Goal: Information Seeking & Learning: Learn about a topic

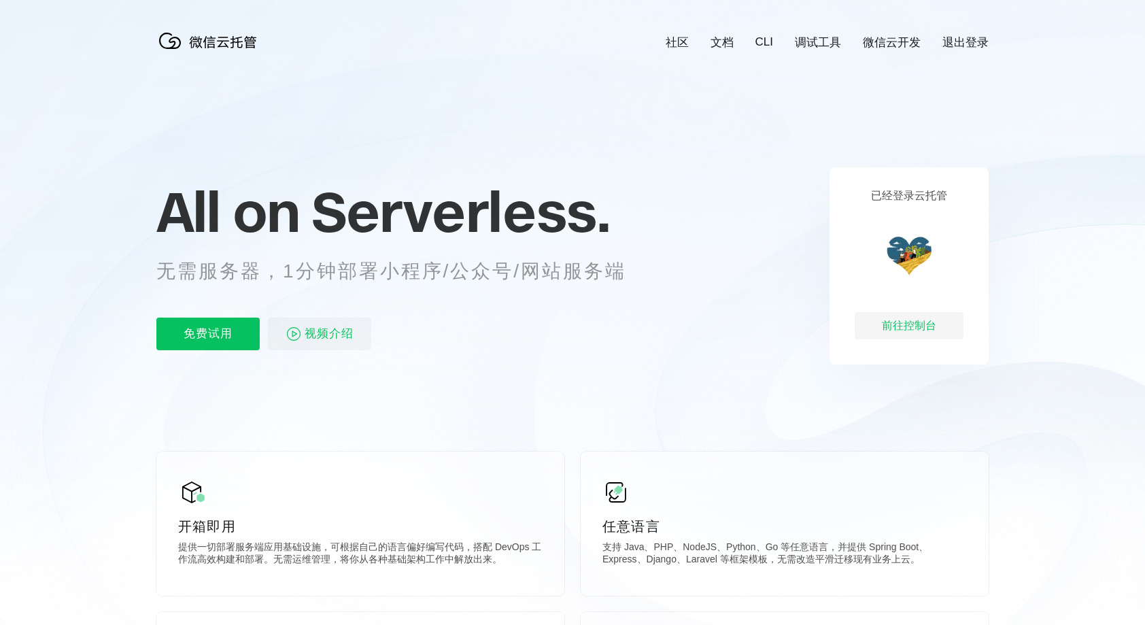
scroll to position [0, 2418]
click at [824, 112] on icon at bounding box center [572, 367] width 1305 height 734
drag, startPoint x: 526, startPoint y: 272, endPoint x: 636, endPoint y: 267, distance: 110.2
click at [636, 267] on p "无需服务器，1分钟部署小程序/公众号/网站服务端" at bounding box center [403, 271] width 495 height 27
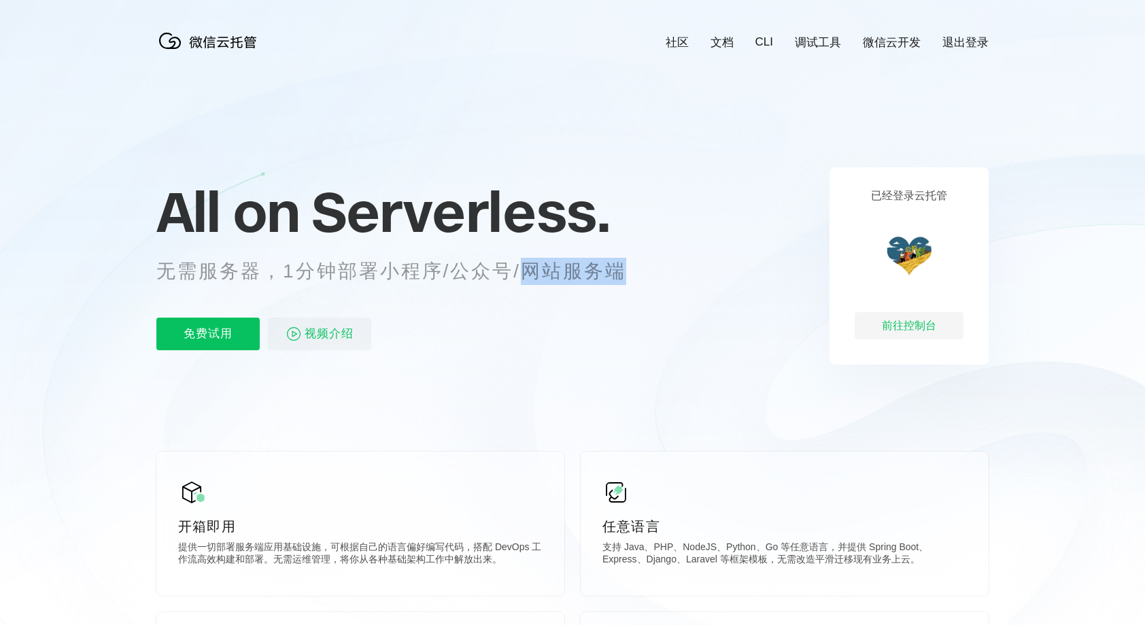
click at [632, 271] on p "无需服务器，1分钟部署小程序/公众号/网站服务端" at bounding box center [403, 271] width 495 height 27
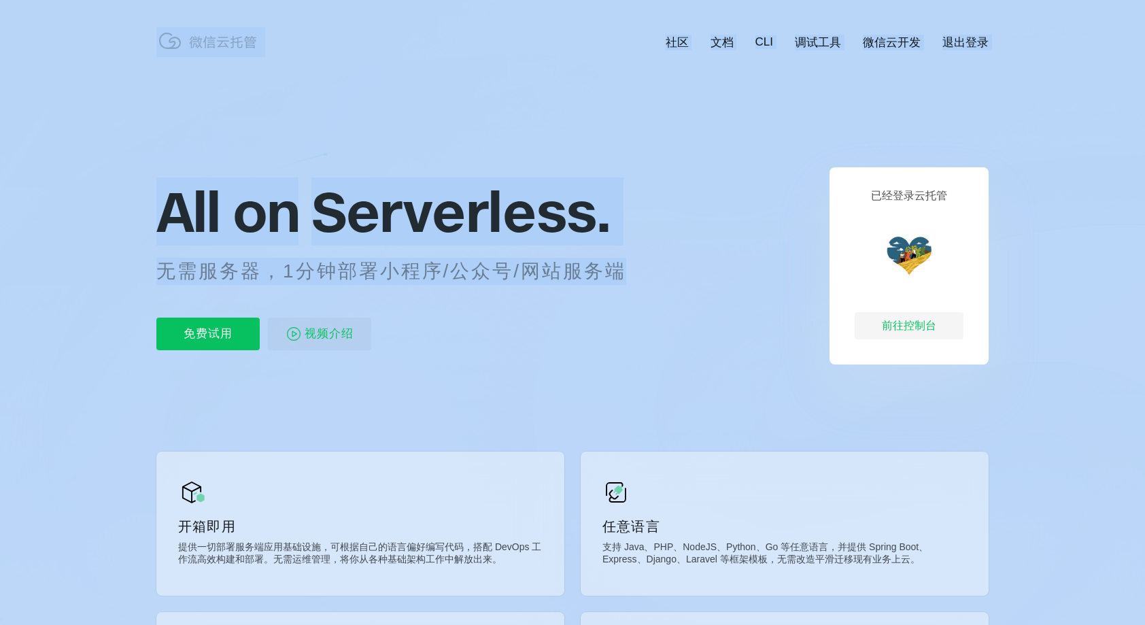
drag, startPoint x: 627, startPoint y: 271, endPoint x: 118, endPoint y: 196, distance: 514.7
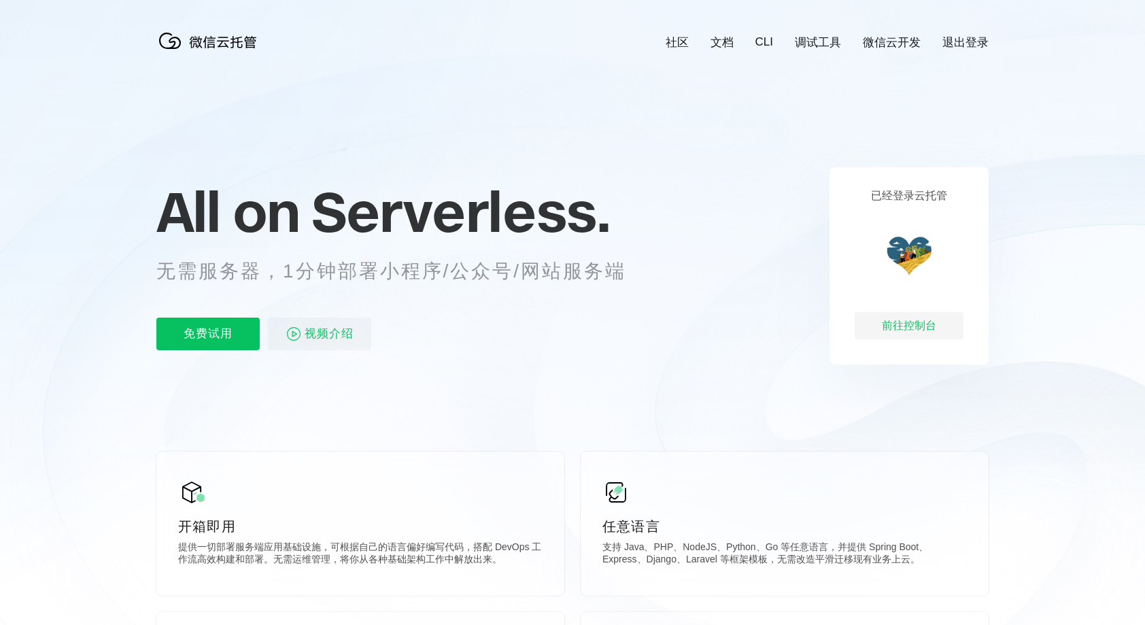
click at [491, 363] on div "All on Serverless. 无需服务器，1分钟部署小程序/公众号/网站服务端 免费试用 视频介绍" at bounding box center [407, 265] width 503 height 197
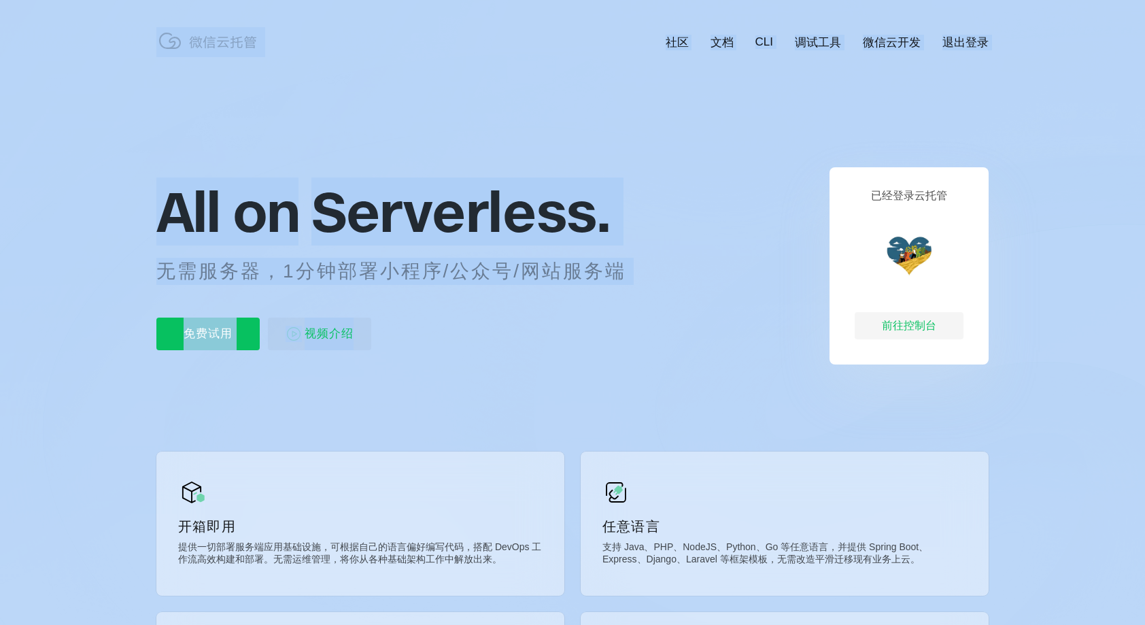
drag, startPoint x: 526, startPoint y: 339, endPoint x: 137, endPoint y: 205, distance: 411.7
drag, startPoint x: 137, startPoint y: 205, endPoint x: 509, endPoint y: 364, distance: 404.5
click at [509, 364] on div "All on Serverless. 无需服务器，1分钟部署小程序/公众号/网站服务端 免费试用 视频介绍" at bounding box center [407, 265] width 503 height 197
drag, startPoint x: 531, startPoint y: 341, endPoint x: 129, endPoint y: 215, distance: 421.2
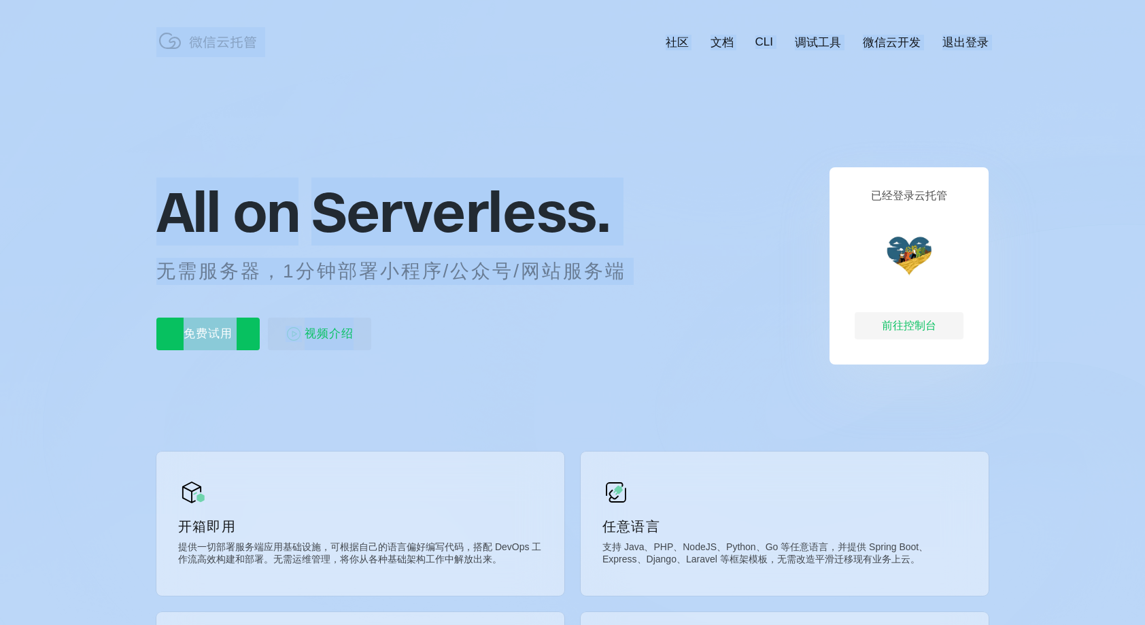
click at [529, 371] on icon at bounding box center [572, 367] width 1305 height 734
drag, startPoint x: 442, startPoint y: 281, endPoint x: 63, endPoint y: 173, distance: 394.5
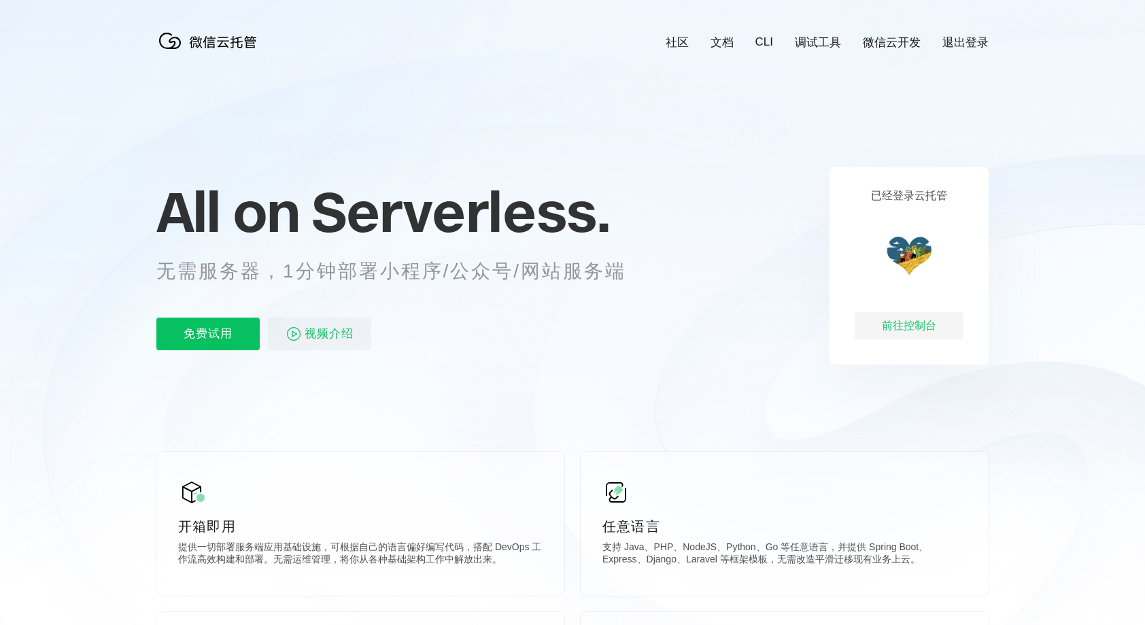
drag, startPoint x: 63, startPoint y: 173, endPoint x: 493, endPoint y: 373, distance: 474.5
click at [493, 373] on icon at bounding box center [572, 367] width 1305 height 734
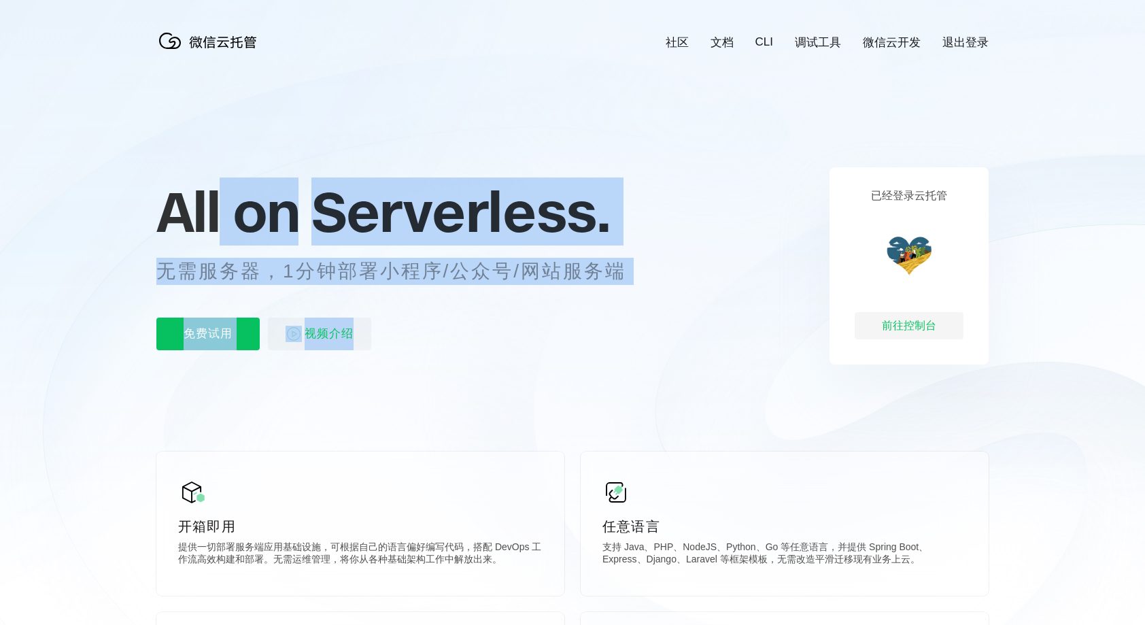
drag, startPoint x: 532, startPoint y: 333, endPoint x: 118, endPoint y: 163, distance: 447.6
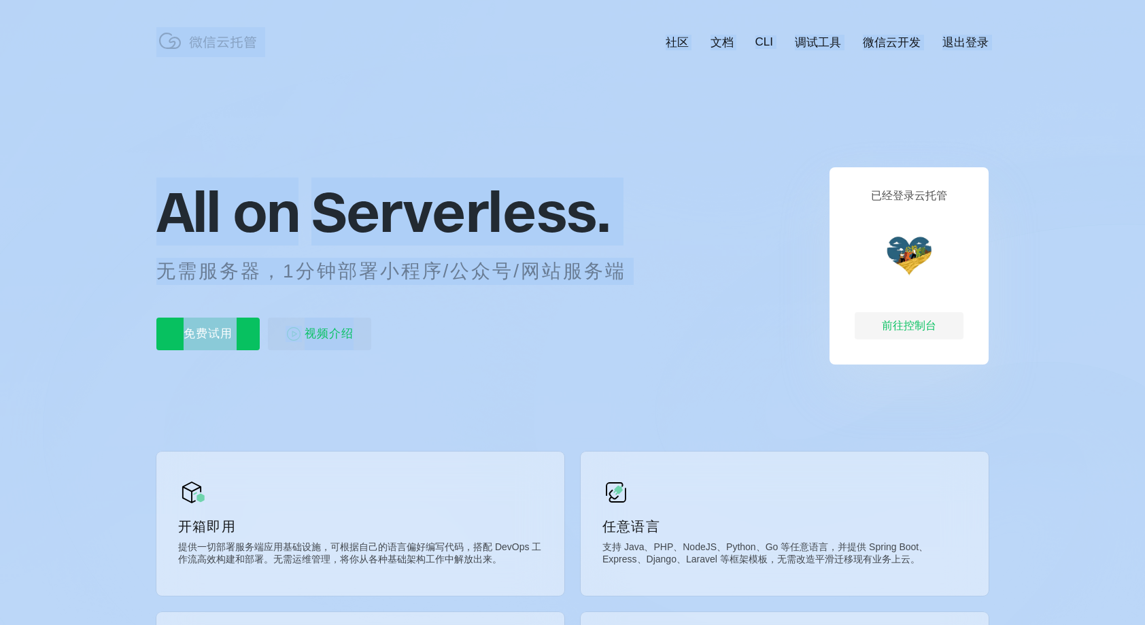
drag, startPoint x: 118, startPoint y: 163, endPoint x: 470, endPoint y: 360, distance: 403.6
click at [470, 360] on div "All on Serverless. 无需服务器，1分钟部署小程序/公众号/网站服务端 免费试用 视频介绍" at bounding box center [407, 265] width 503 height 197
click at [495, 325] on div "免费试用 视频介绍" at bounding box center [407, 334] width 503 height 33
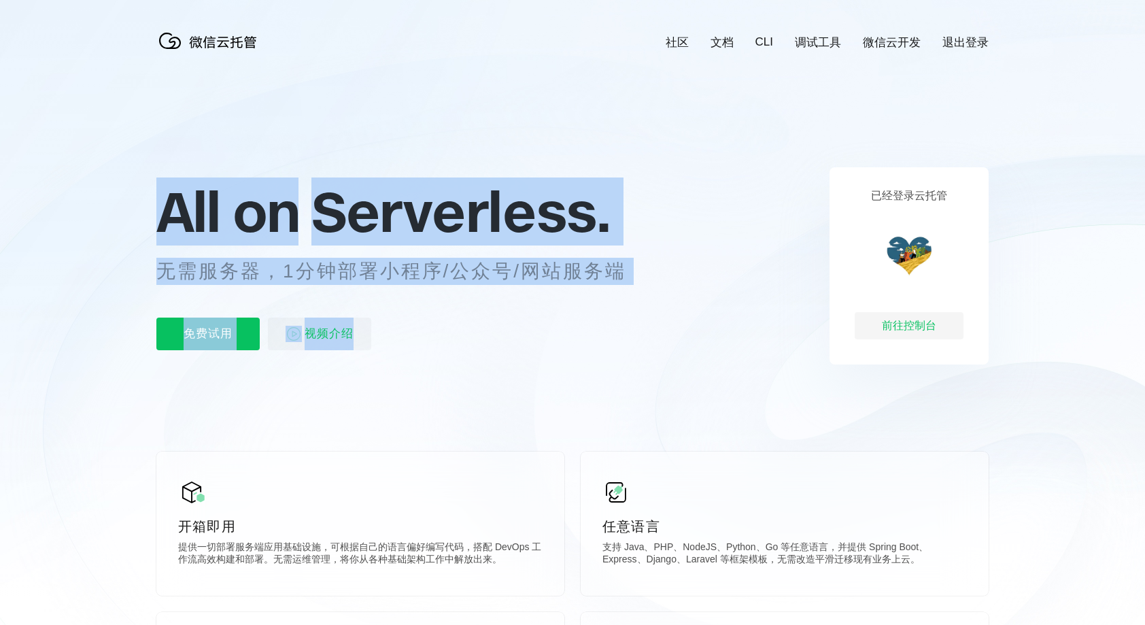
drag, startPoint x: 485, startPoint y: 318, endPoint x: 164, endPoint y: 214, distance: 337.3
click at [164, 214] on div "All on Serverless. 无需服务器，1分钟部署小程序/公众号/网站服务端 免费试用 视频介绍" at bounding box center [407, 265] width 503 height 197
click at [579, 352] on div "All on Serverless. 无需服务器，1分钟部署小程序/公众号/网站服务端 免费试用 视频介绍" at bounding box center [407, 265] width 503 height 197
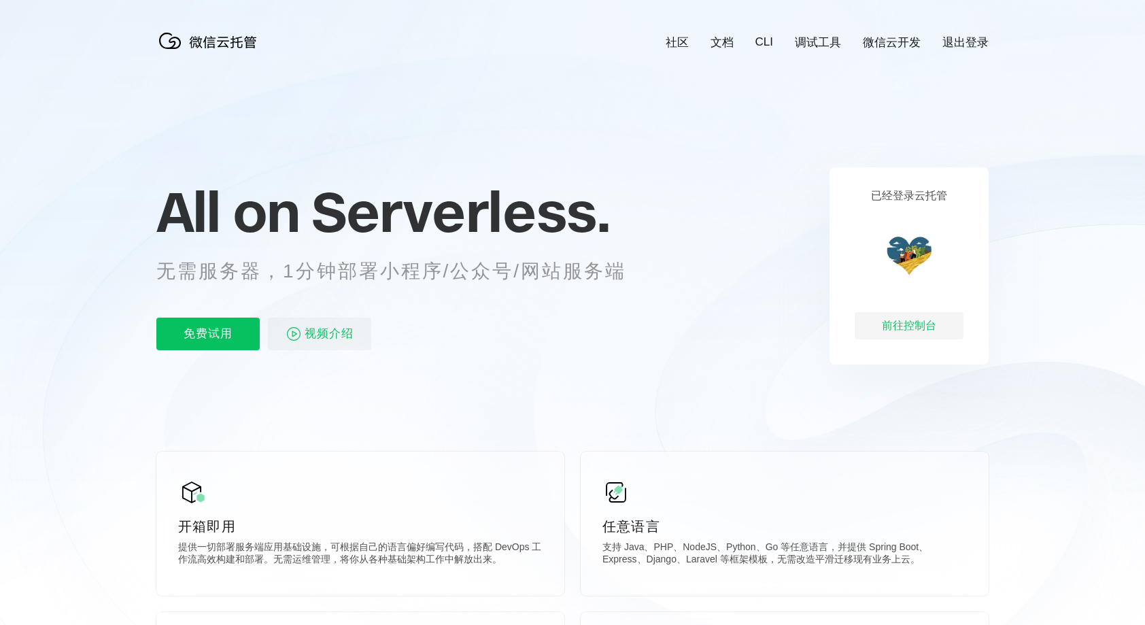
click at [558, 373] on icon at bounding box center [572, 367] width 1305 height 734
